Goal: Task Accomplishment & Management: Manage account settings

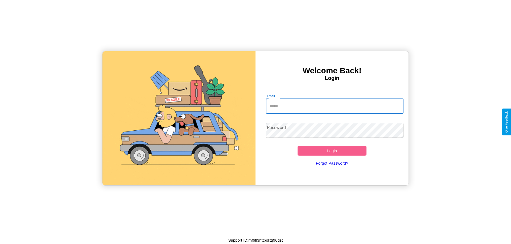
click at [334, 106] on input "Email" at bounding box center [335, 106] width 138 height 15
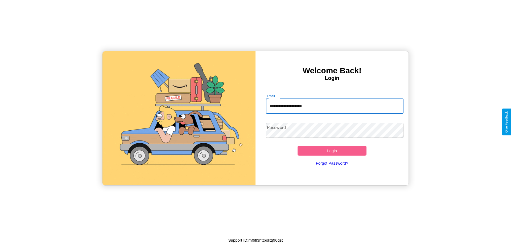
type input "**********"
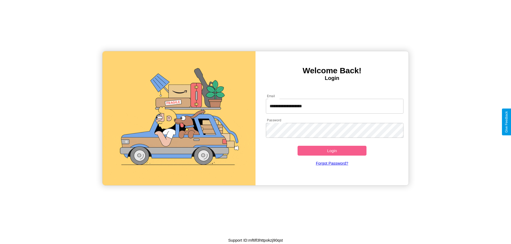
click at [332, 151] on button "Login" at bounding box center [331, 151] width 69 height 10
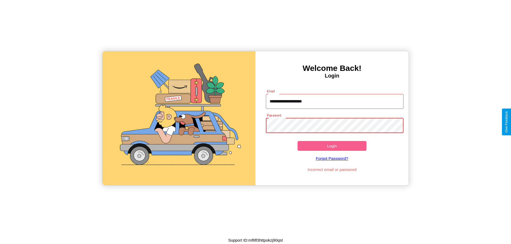
click at [332, 146] on button "Login" at bounding box center [331, 146] width 69 height 10
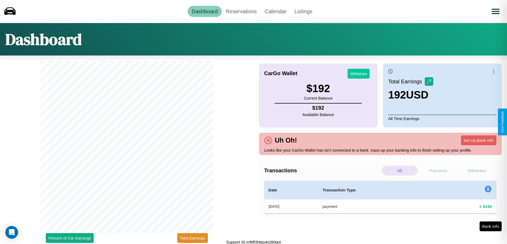
click at [358, 74] on button "Withdraw" at bounding box center [358, 74] width 22 height 10
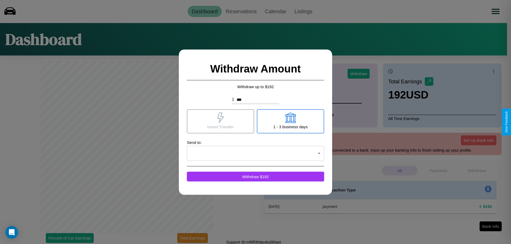
click at [220, 121] on icon at bounding box center [220, 118] width 7 height 11
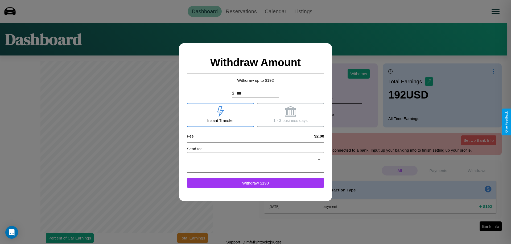
click at [290, 115] on icon at bounding box center [290, 111] width 11 height 11
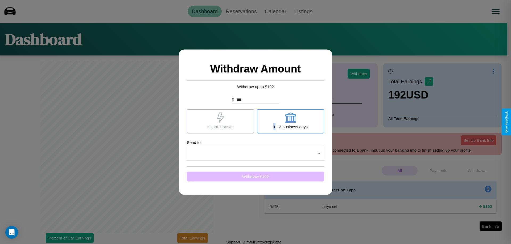
click at [255, 177] on button "Withdraw $ 192" at bounding box center [255, 177] width 137 height 10
